Goal: Task Accomplishment & Management: Manage account settings

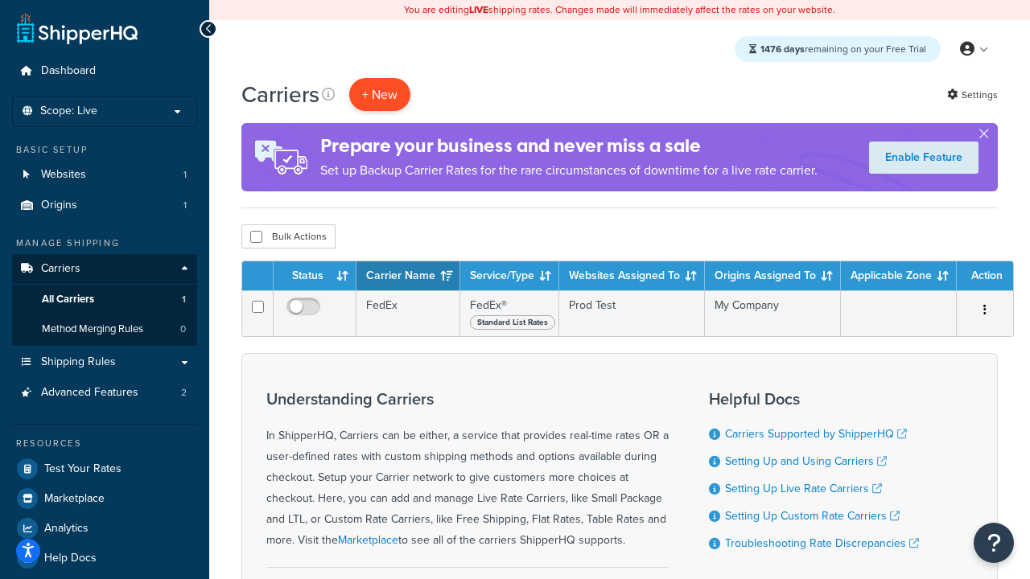
click at [380, 94] on button "+ New" at bounding box center [379, 94] width 61 height 33
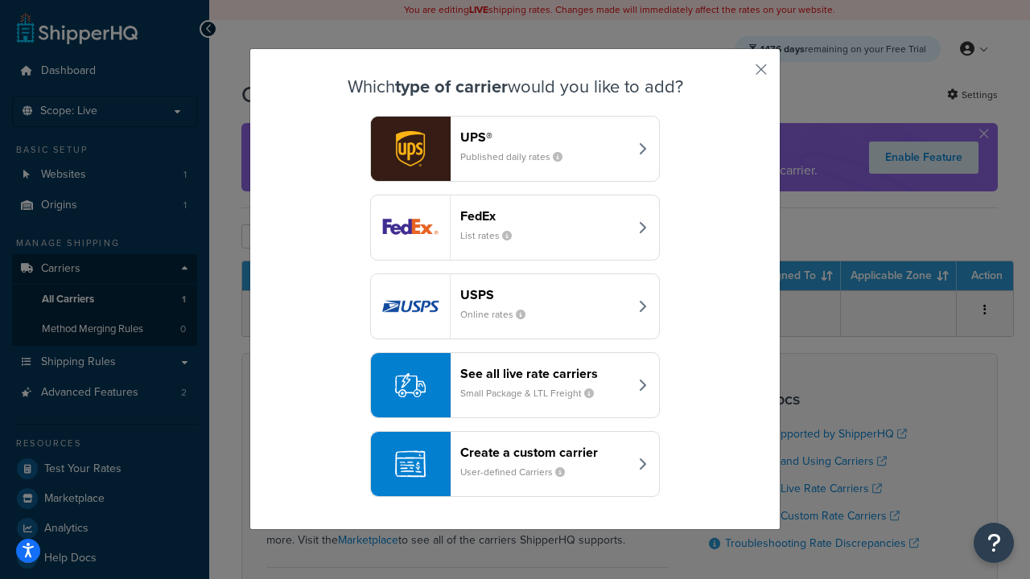
click at [515, 228] on div "FedEx List rates" at bounding box center [544, 227] width 168 height 39
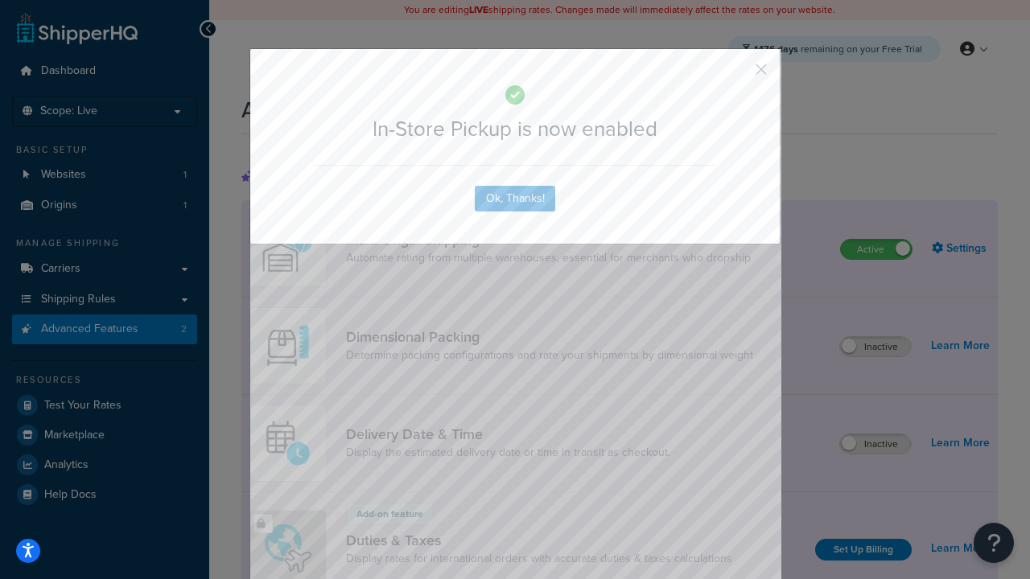
scroll to position [522, 0]
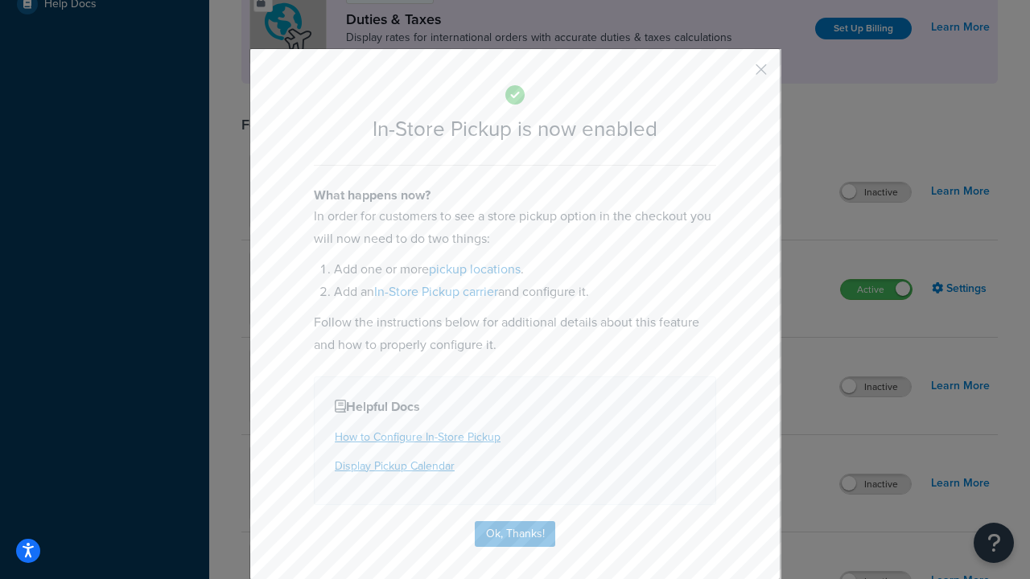
click at [737, 75] on button "button" at bounding box center [738, 75] width 4 height 4
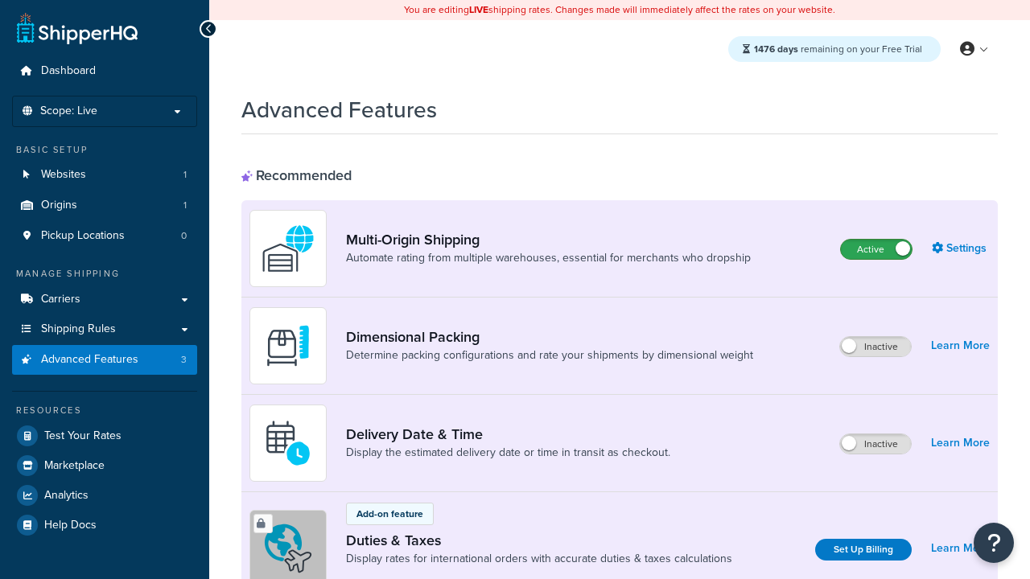
click at [876, 249] on label "Active" at bounding box center [876, 249] width 71 height 19
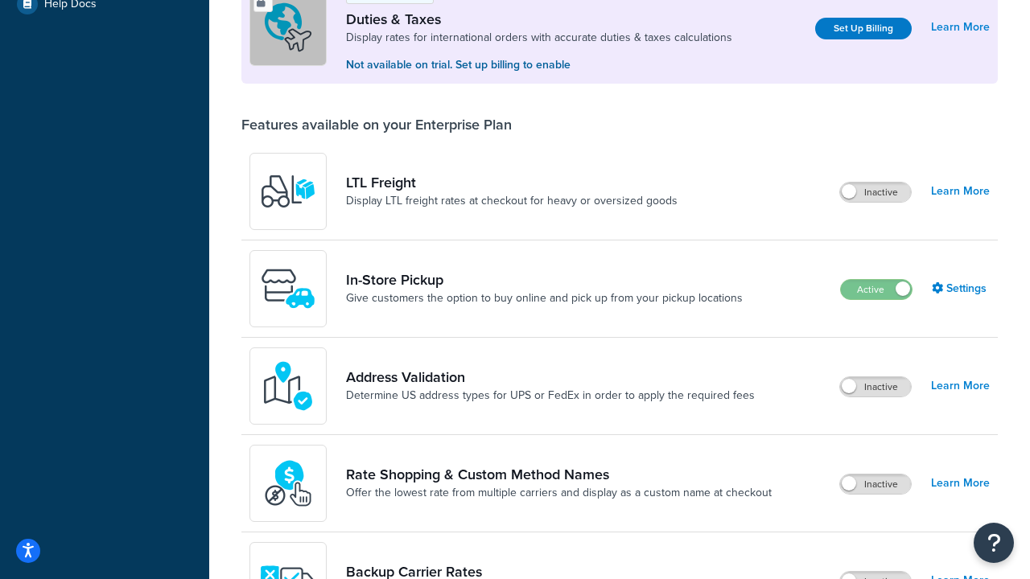
scroll to position [491, 0]
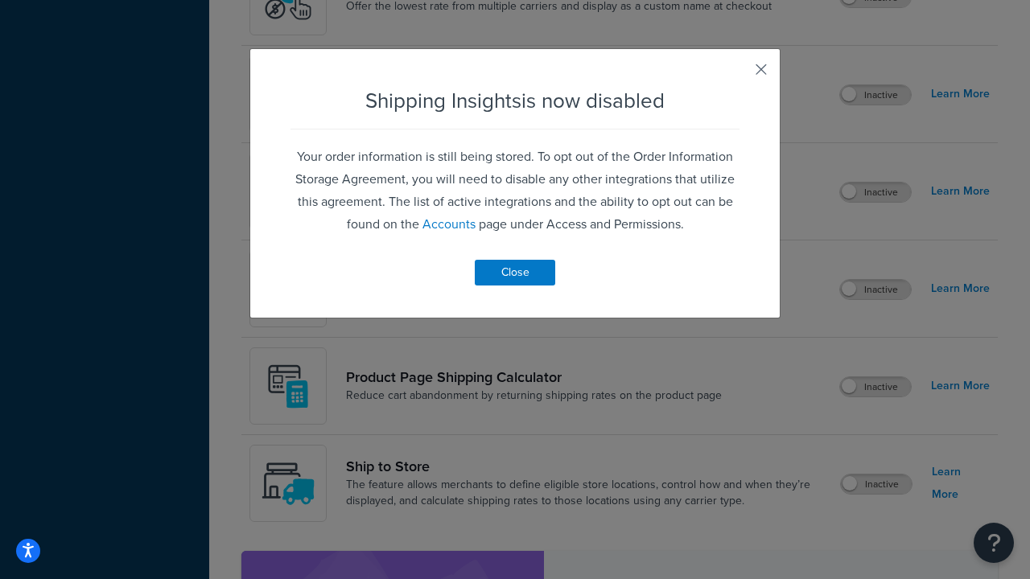
click at [737, 75] on button "button" at bounding box center [738, 75] width 4 height 4
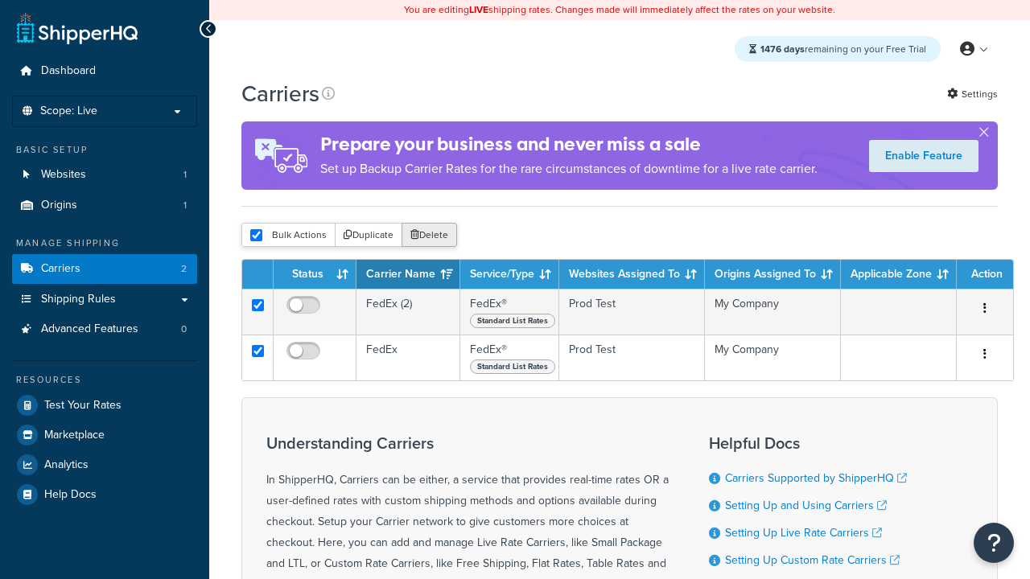
click at [428, 236] on button "Delete" at bounding box center [430, 235] width 56 height 24
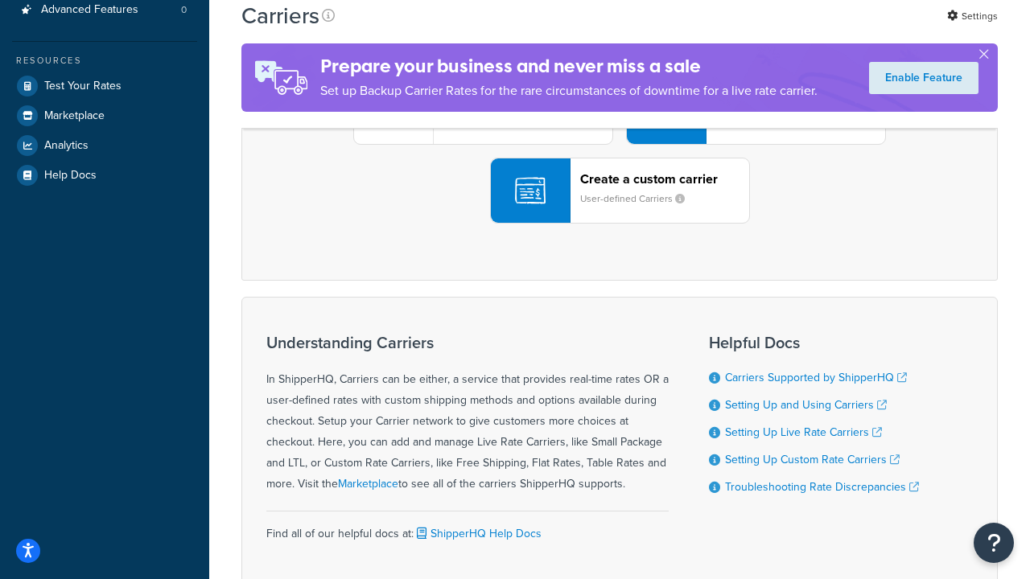
click at [620, 224] on div "UPS® Published daily rates FedEx List rates USPS Online rates See all live rate…" at bounding box center [619, 112] width 723 height 224
click at [801, 29] on header "FedEx" at bounding box center [800, 21] width 169 height 15
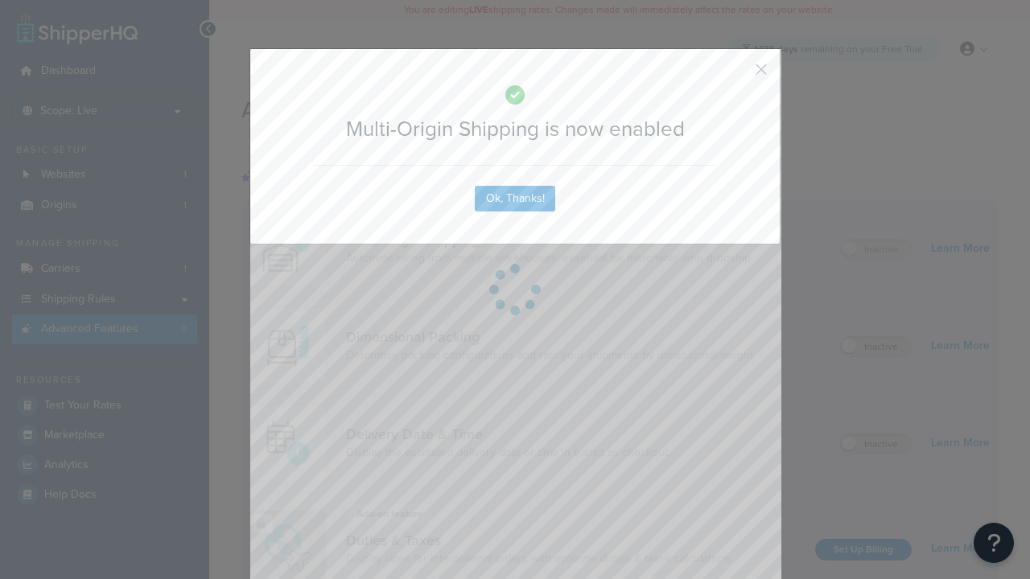
click at [737, 75] on button "button" at bounding box center [738, 75] width 4 height 4
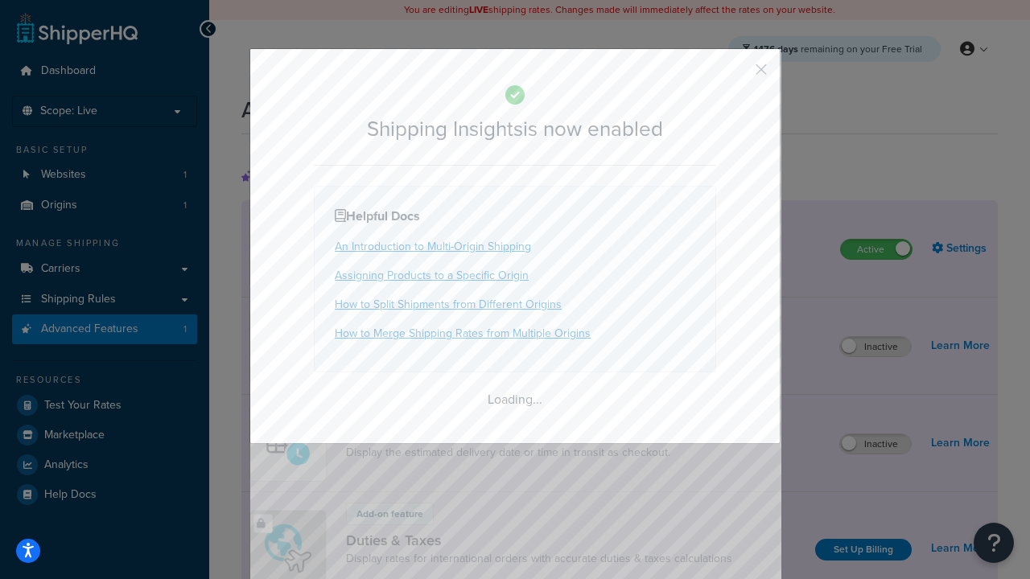
scroll to position [1008, 0]
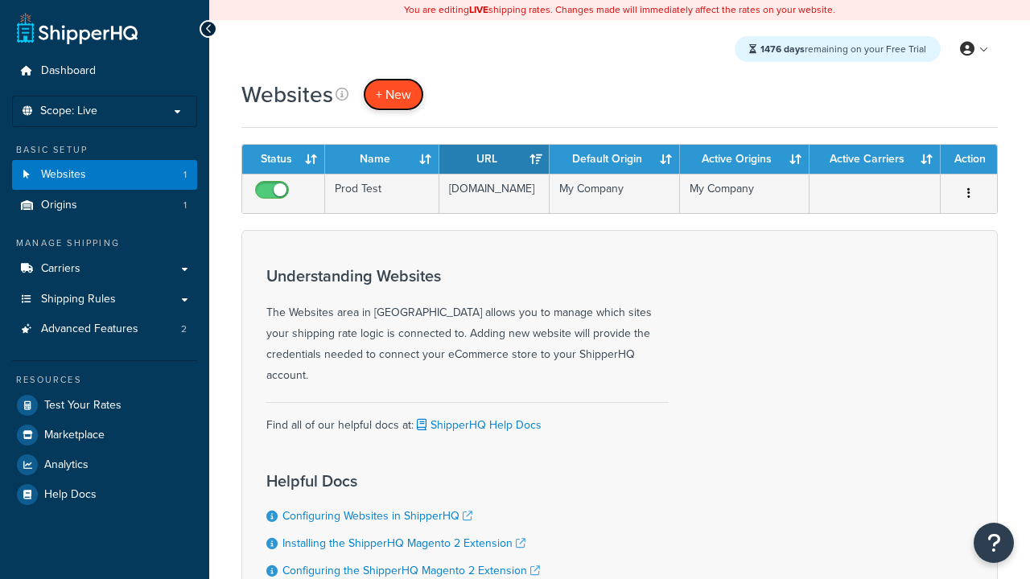
click at [392, 94] on span "+ New" at bounding box center [393, 94] width 35 height 19
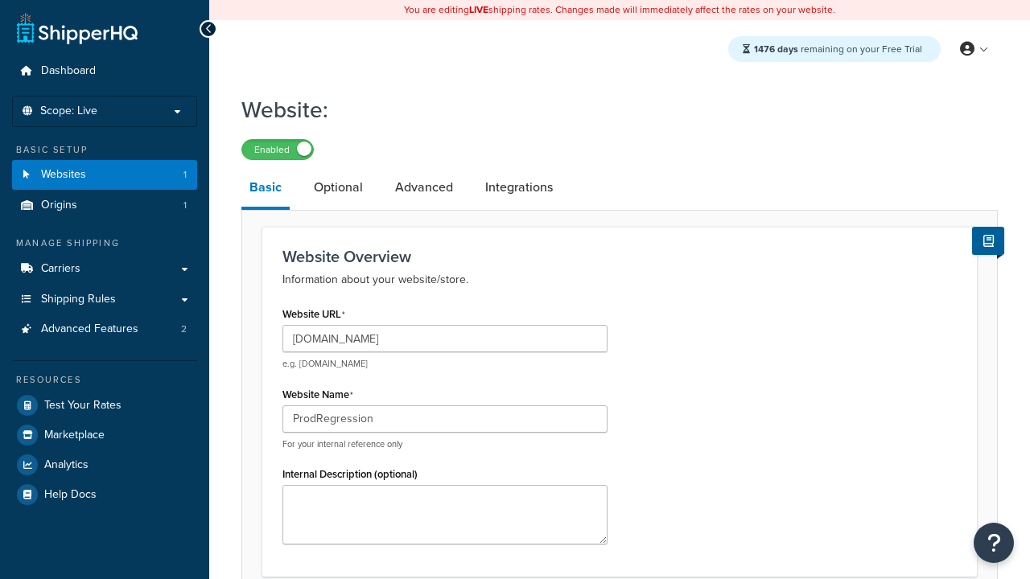
type input "ProdRegression"
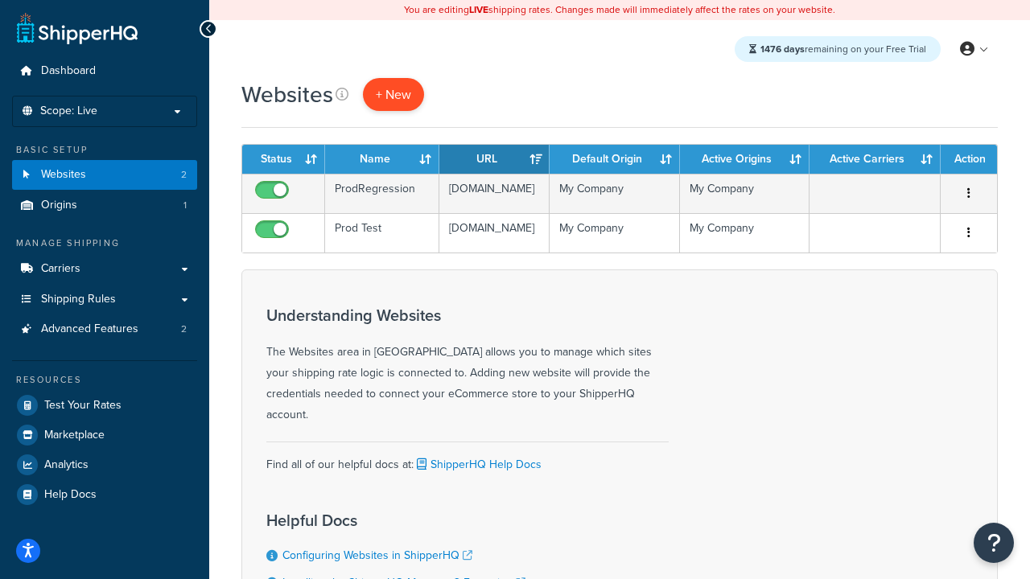
click at [392, 94] on span "+ New" at bounding box center [393, 94] width 35 height 19
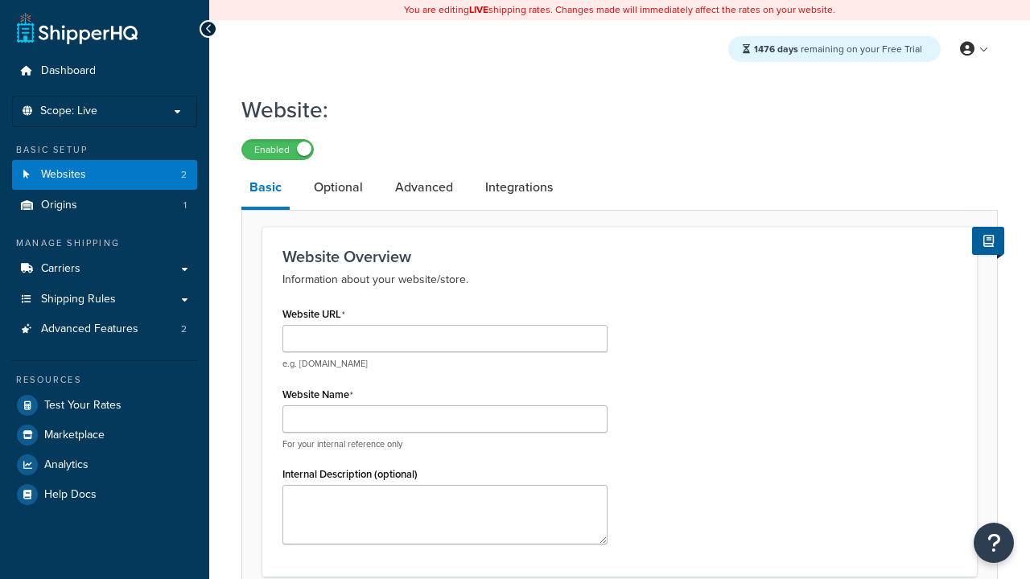
click at [265, 191] on link "Basic" at bounding box center [265, 189] width 48 height 42
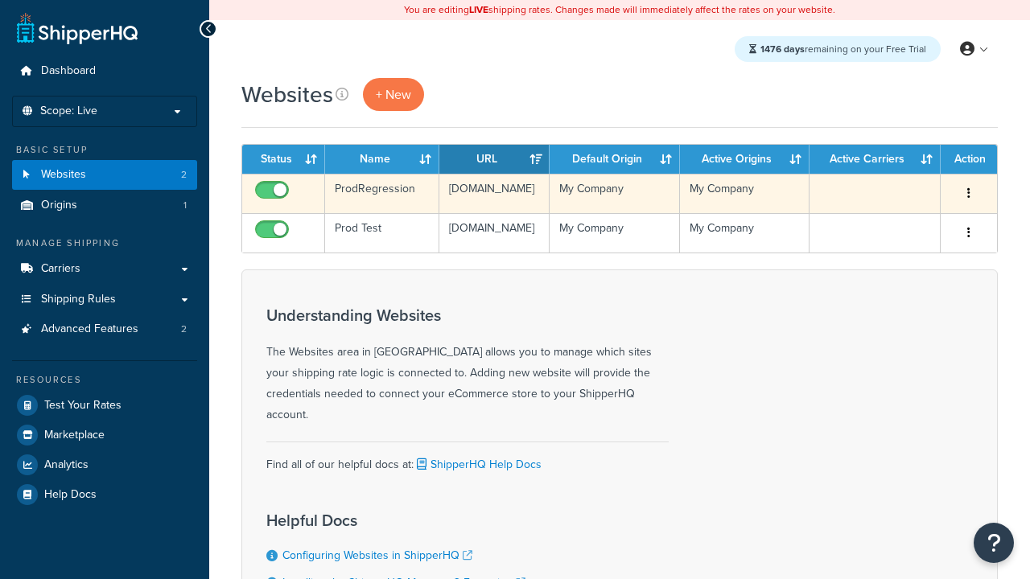
click at [968, 194] on icon "button" at bounding box center [968, 193] width 3 height 11
click at [0, 0] on link "Edit" at bounding box center [0, 0] width 0 height 0
